Goal: Task Accomplishment & Management: Manage account settings

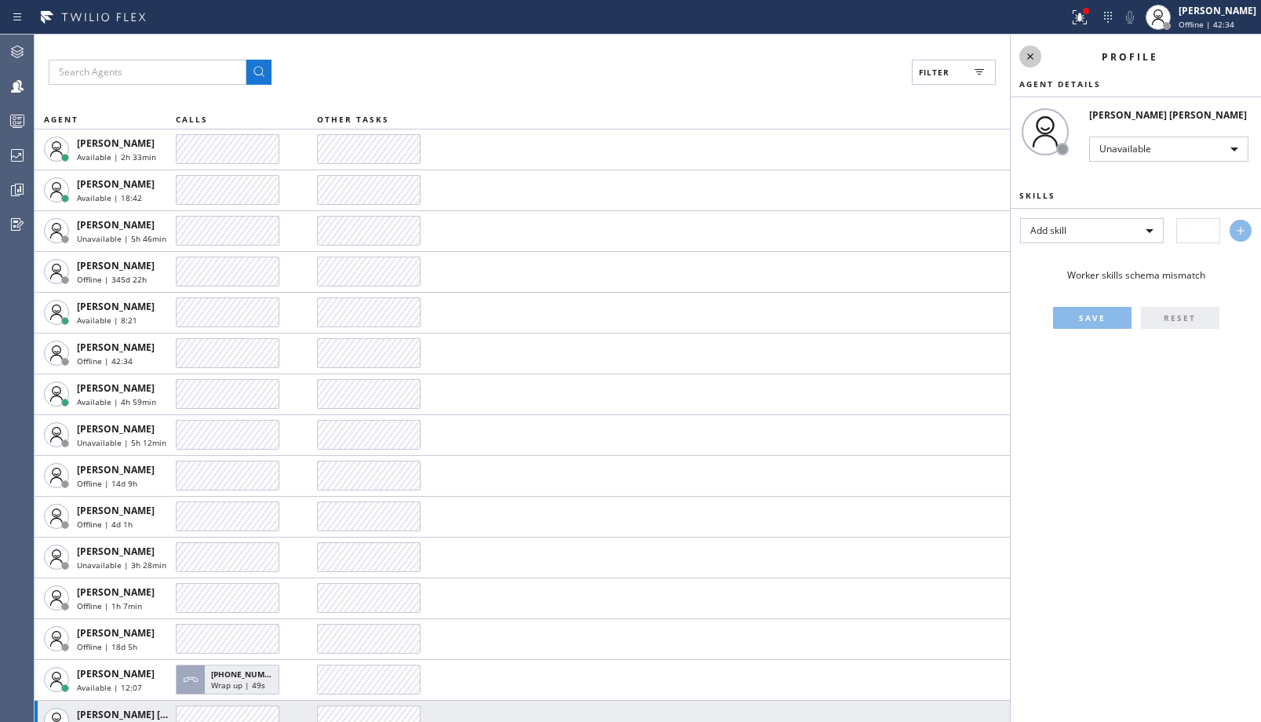
click at [1032, 54] on icon at bounding box center [1030, 56] width 19 height 19
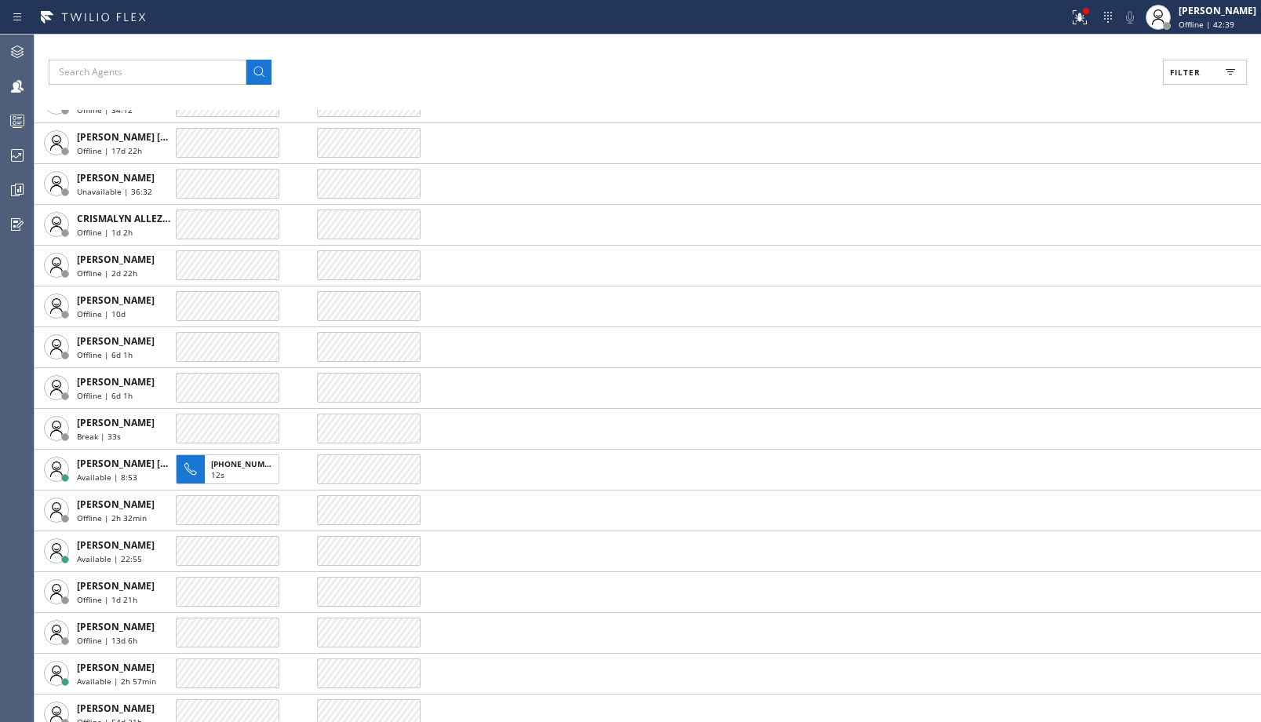
scroll to position [1727, 0]
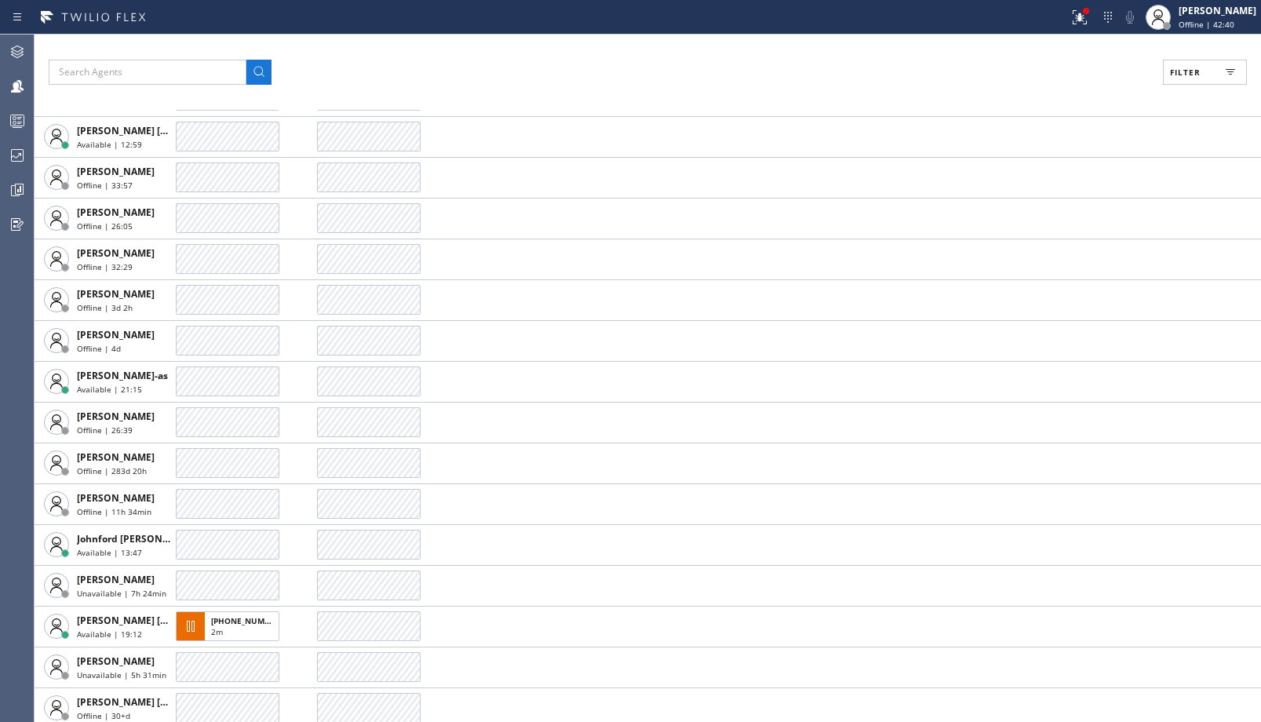
click at [1195, 67] on span "Filter" at bounding box center [1185, 72] width 31 height 11
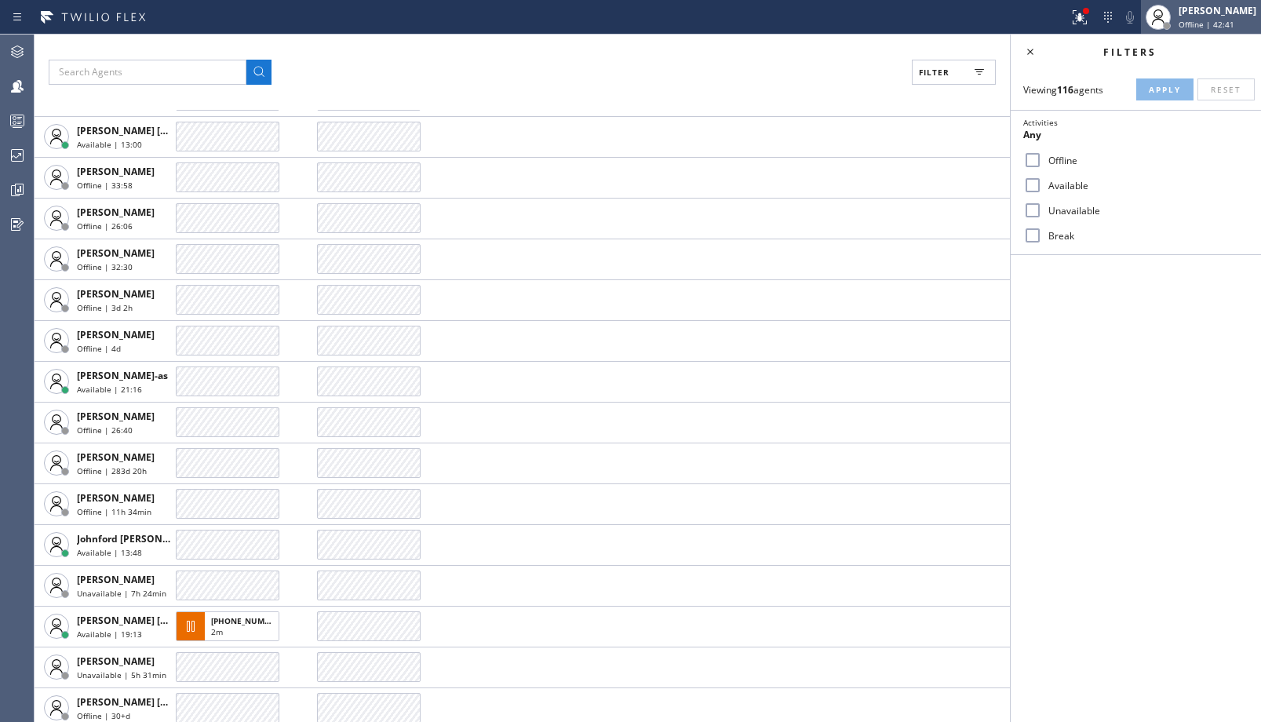
click at [1192, 13] on div "[PERSON_NAME]" at bounding box center [1218, 10] width 78 height 13
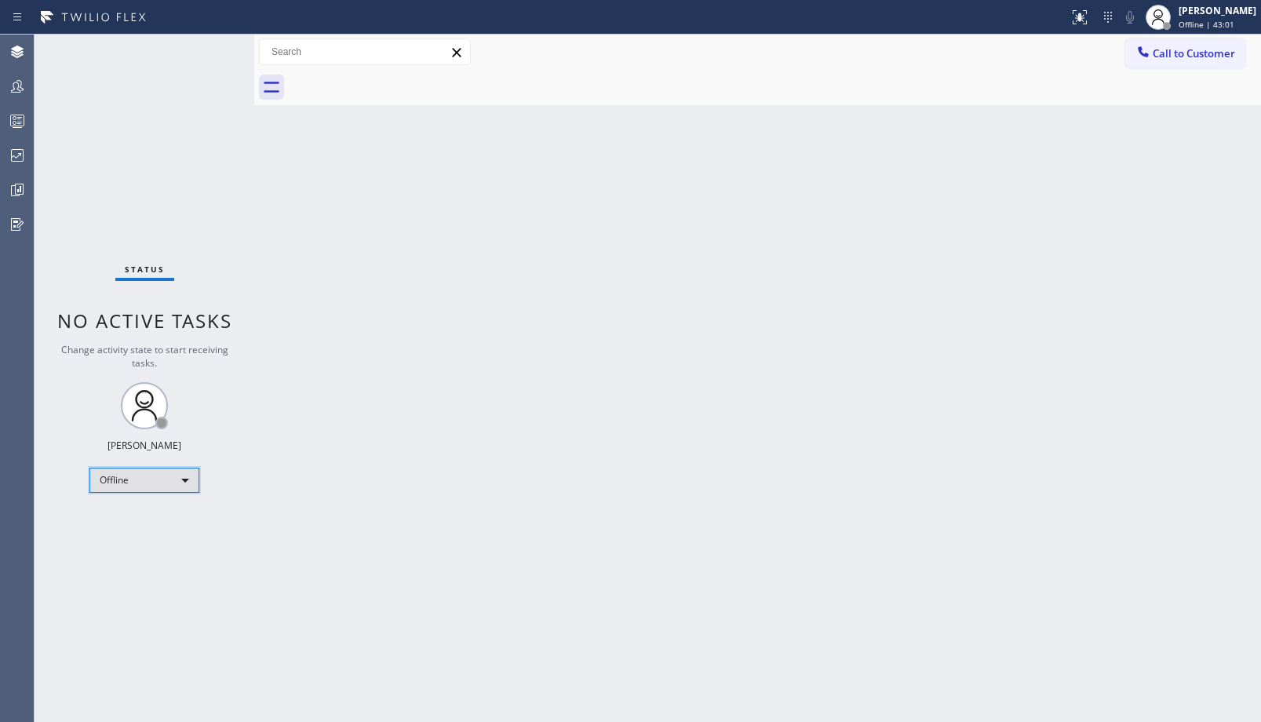
click at [138, 491] on div "Offline" at bounding box center [144, 480] width 110 height 25
click at [148, 543] on li "Unavailable" at bounding box center [143, 541] width 107 height 19
click at [24, 97] on div at bounding box center [17, 86] width 35 height 31
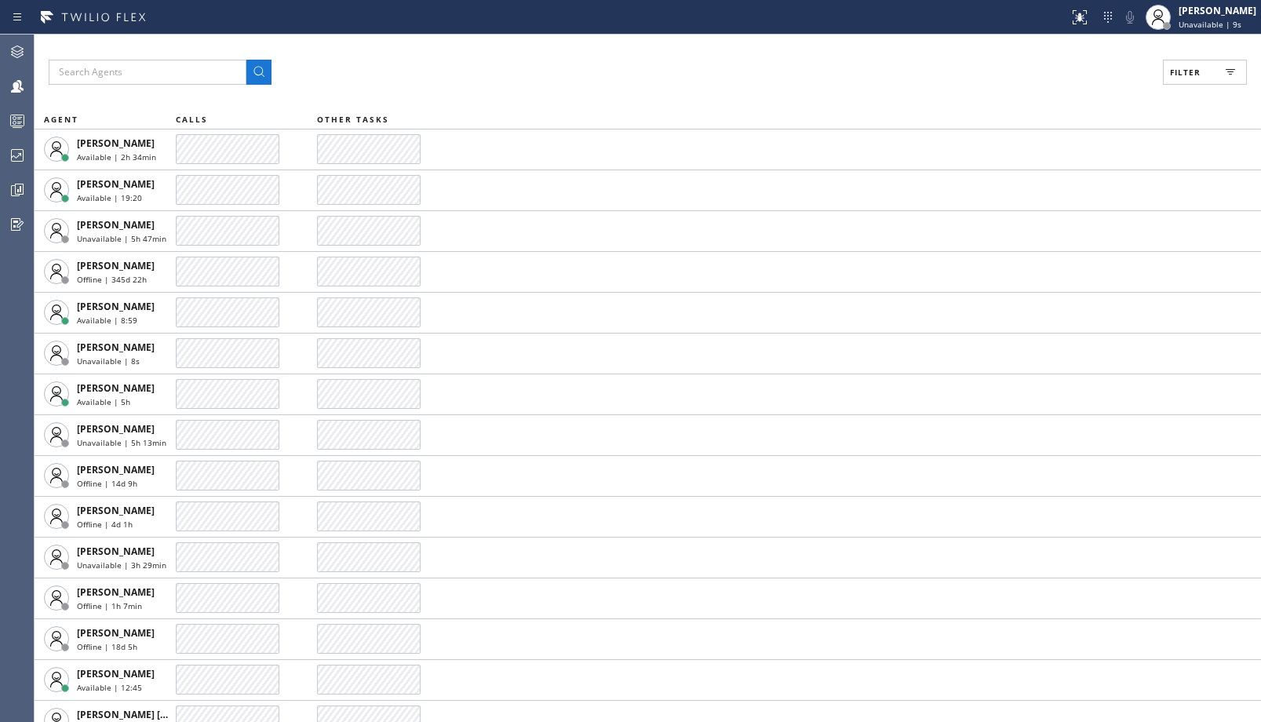
click at [1183, 67] on span "Filter" at bounding box center [1185, 72] width 31 height 11
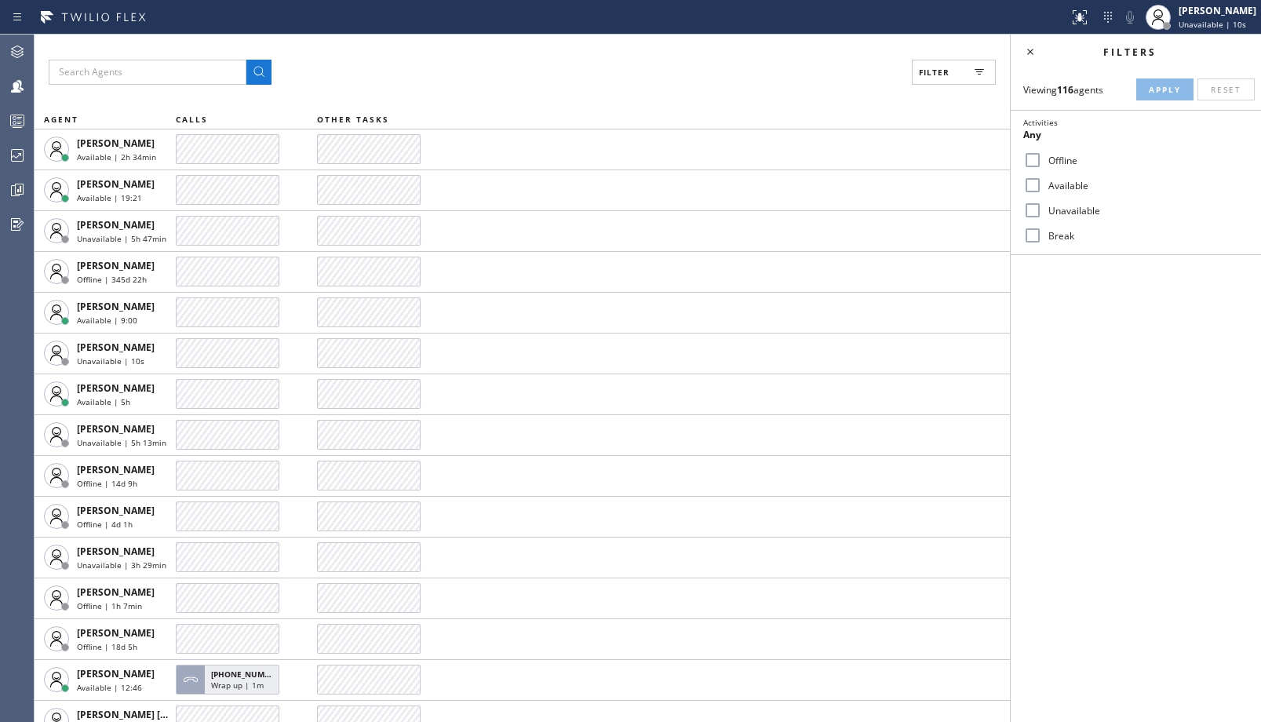
click at [1043, 215] on label "Unavailable" at bounding box center [1145, 210] width 206 height 13
click at [1042, 215] on input "Unavailable" at bounding box center [1032, 210] width 19 height 19
checkbox input "true"
click at [1075, 182] on label "Available" at bounding box center [1145, 185] width 206 height 13
click at [1042, 182] on input "Available" at bounding box center [1032, 185] width 19 height 19
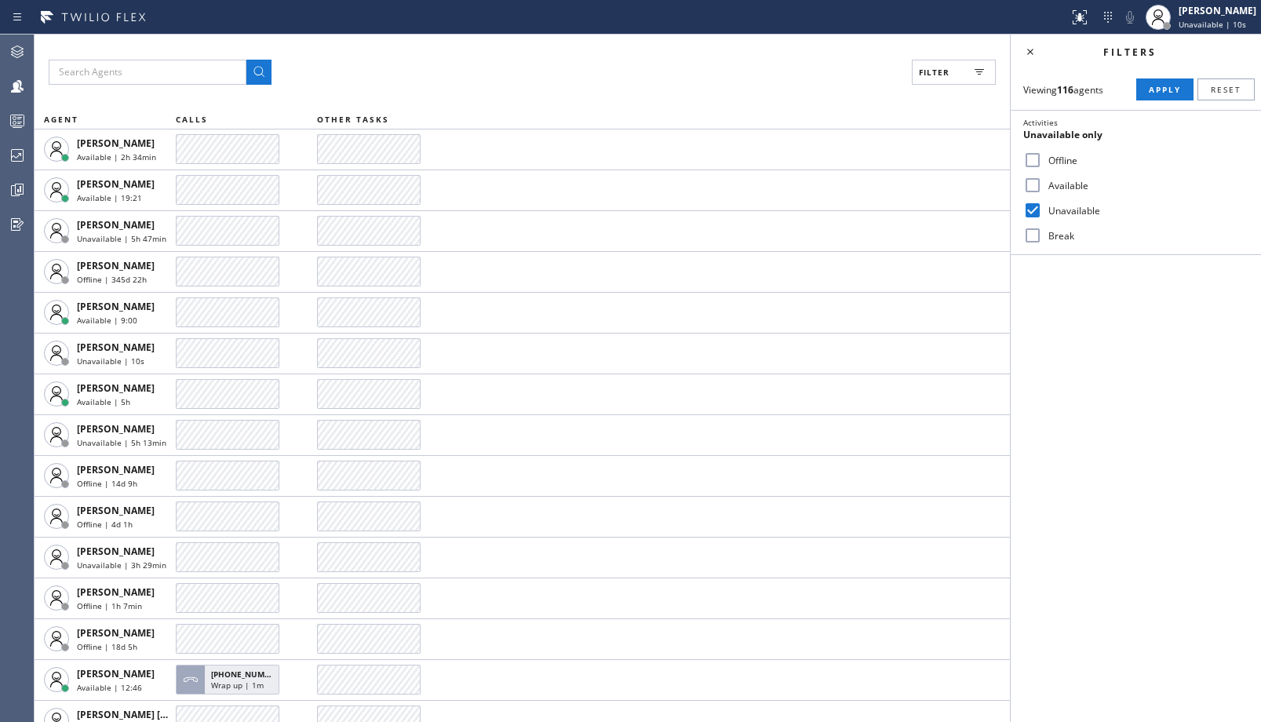
checkbox input "true"
click at [1067, 214] on label "Unavailable" at bounding box center [1145, 210] width 206 height 13
click at [1042, 214] on input "Unavailable" at bounding box center [1032, 210] width 19 height 19
checkbox input "false"
click at [1167, 102] on div "Viewing 116 agents Apply Reset Activities Available only Offline Available Unav…" at bounding box center [1136, 162] width 250 height 186
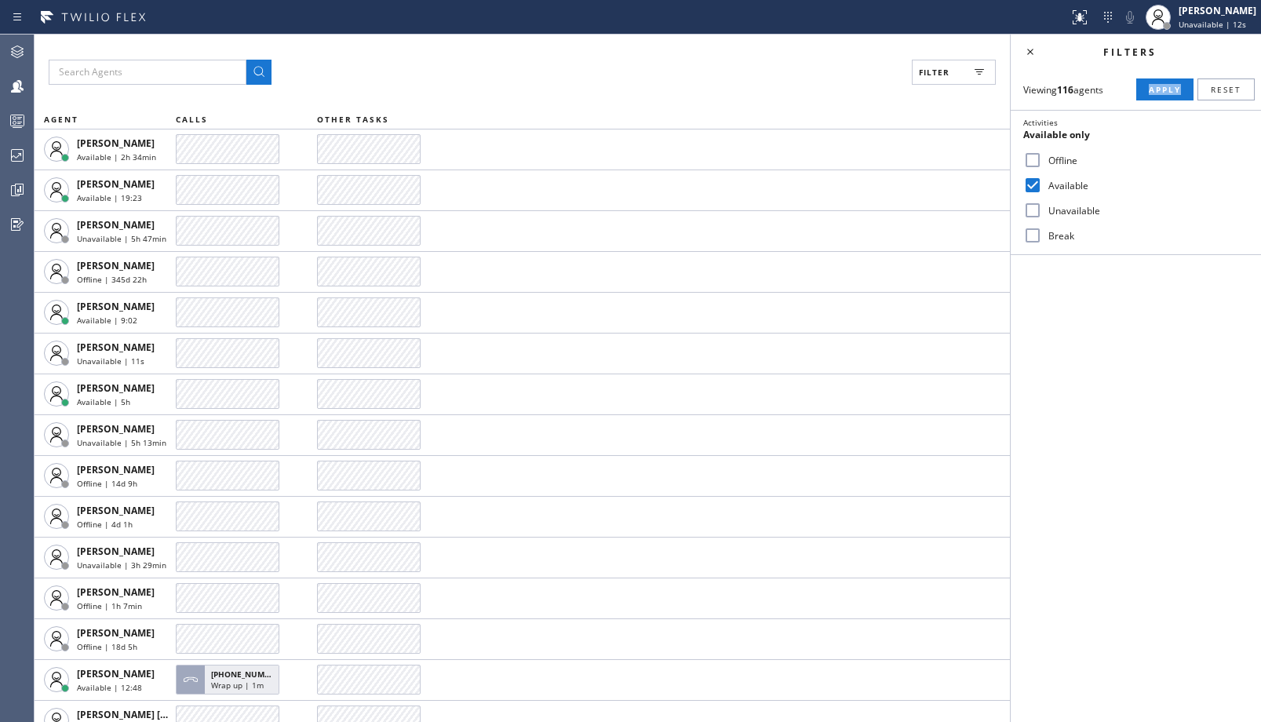
click at [1167, 100] on div "Viewing 116 agents Apply Reset Activities Available only Offline Available Unav…" at bounding box center [1136, 162] width 250 height 186
